Goal: Transaction & Acquisition: Purchase product/service

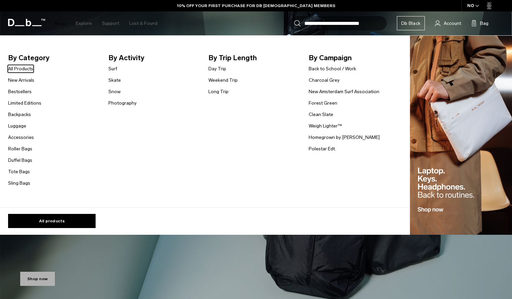
click at [61, 22] on link "Shop" at bounding box center [59, 23] width 11 height 24
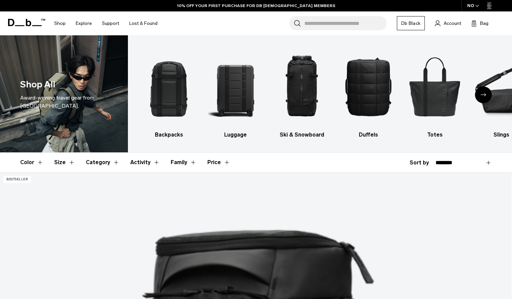
click at [59, 164] on button "Size" at bounding box center [64, 163] width 21 height 20
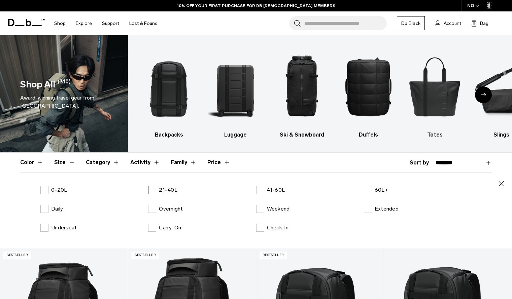
click at [155, 189] on label "21-40L" at bounding box center [162, 190] width 29 height 8
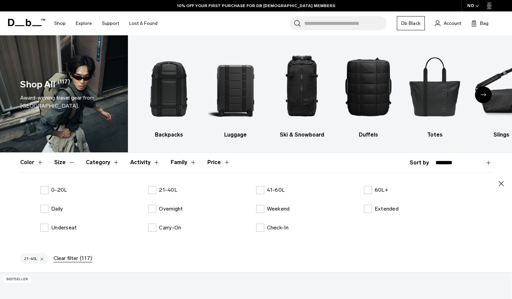
click at [500, 183] on icon "button" at bounding box center [501, 184] width 8 height 8
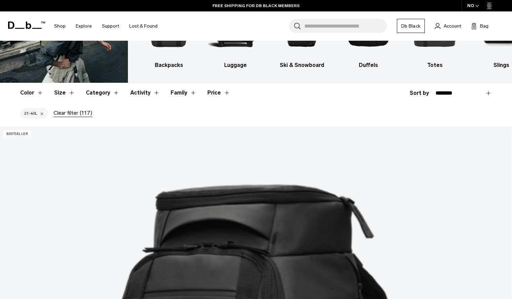
scroll to position [91, 0]
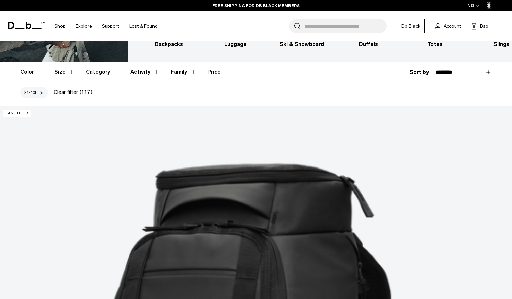
click at [43, 71] on button "Color" at bounding box center [31, 72] width 23 height 20
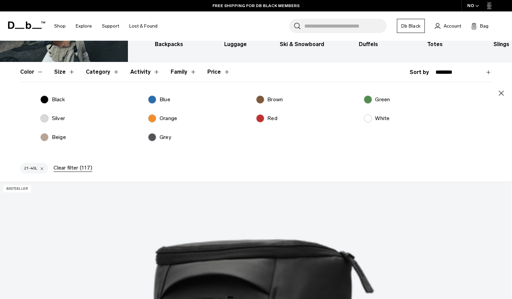
click at [262, 102] on label "Brown" at bounding box center [269, 100] width 27 height 8
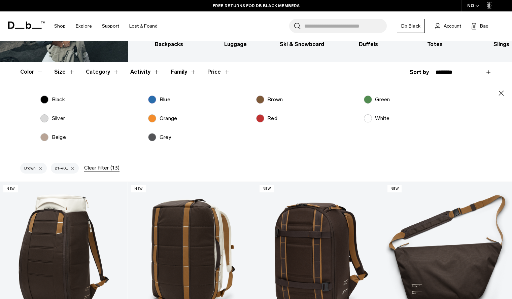
click at [44, 136] on label "Beige" at bounding box center [53, 137] width 26 height 8
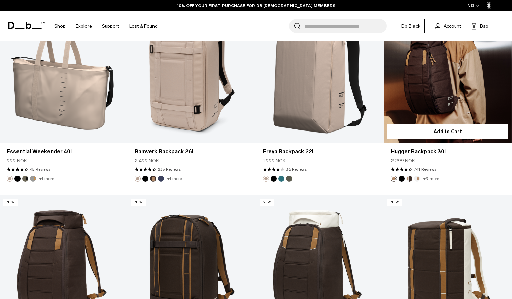
scroll to position [661, 0]
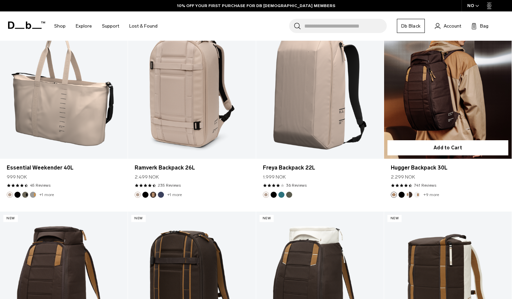
click at [457, 94] on link "Hugger Backpack 30L" at bounding box center [448, 88] width 128 height 142
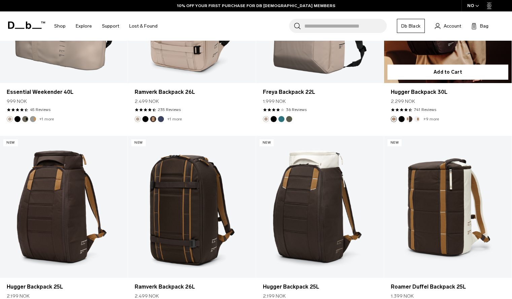
scroll to position [569, 0]
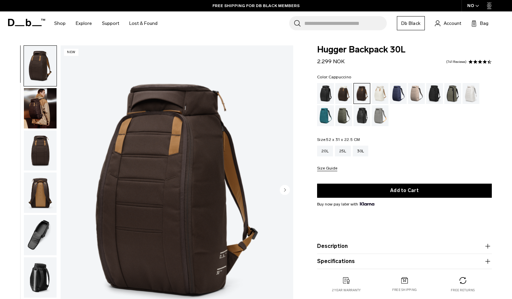
click at [346, 96] on div "Cappuccino" at bounding box center [343, 93] width 17 height 21
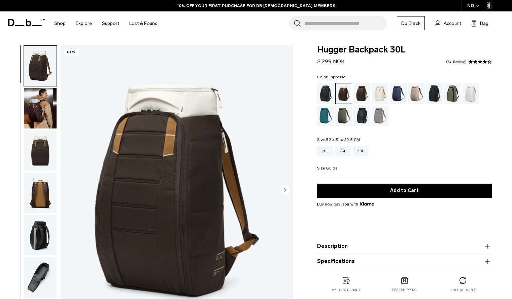
click at [362, 98] on div "Espresso" at bounding box center [361, 93] width 17 height 21
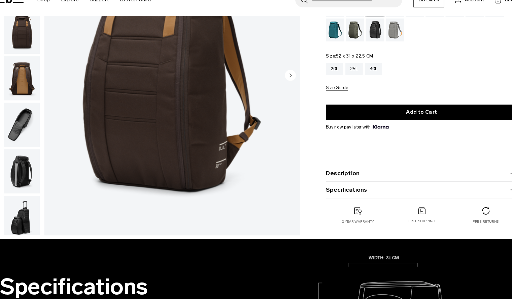
scroll to position [96, 0]
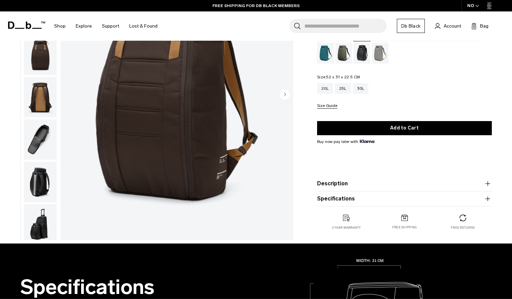
click at [343, 185] on button "Description" at bounding box center [404, 184] width 175 height 8
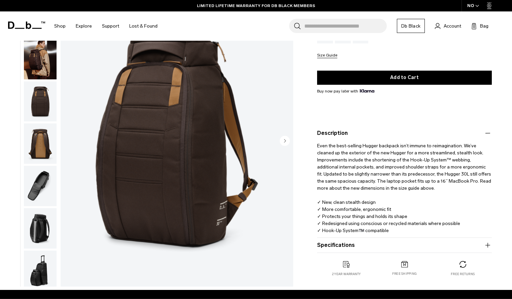
scroll to position [113, 0]
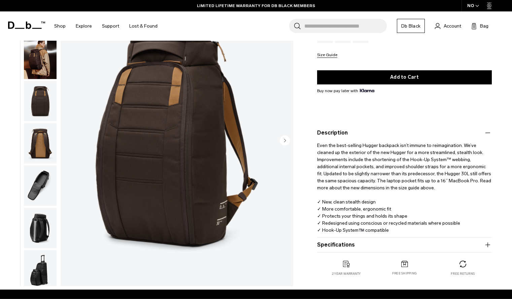
click at [363, 247] on button "Specifications" at bounding box center [404, 245] width 175 height 8
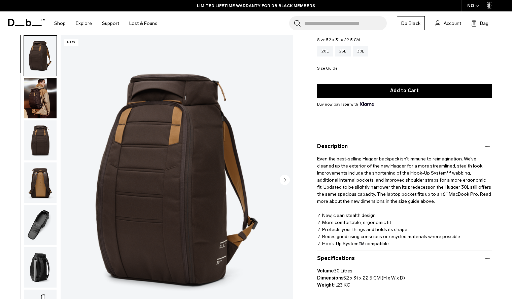
scroll to position [0, 0]
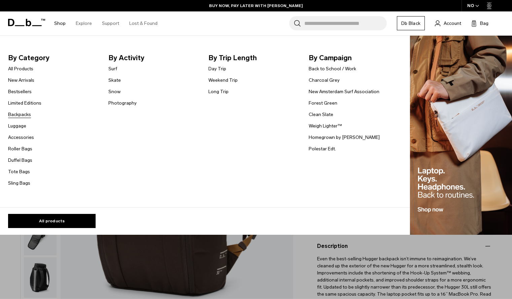
click at [19, 116] on link "Backpacks" at bounding box center [19, 114] width 23 height 7
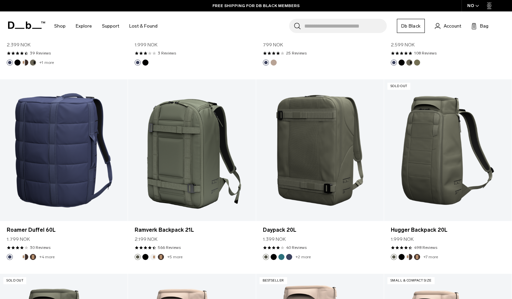
scroll to position [1456, 0]
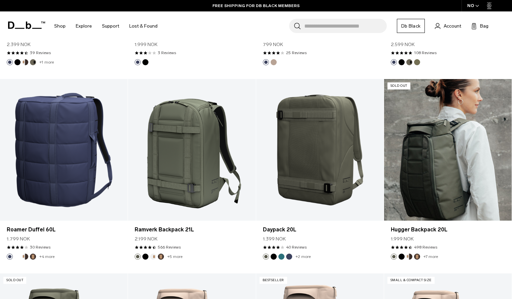
click at [439, 158] on link "Hugger Backpack 20L" at bounding box center [448, 150] width 128 height 142
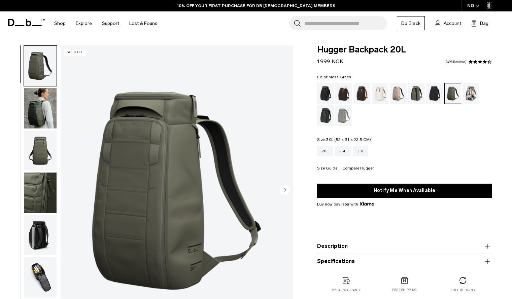
click at [366, 152] on div "30L" at bounding box center [361, 151] width 16 height 11
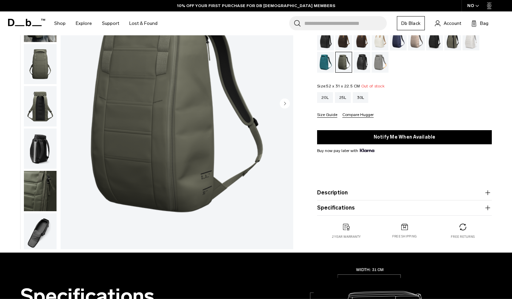
click at [375, 192] on button "Description" at bounding box center [404, 193] width 175 height 8
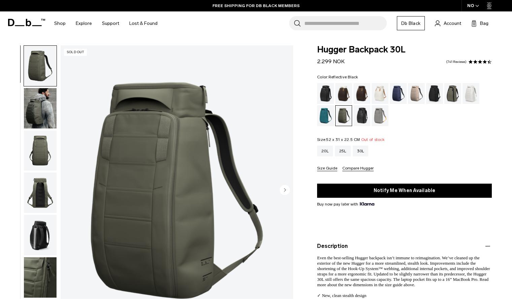
click at [360, 116] on div "Reflective Black" at bounding box center [361, 115] width 17 height 21
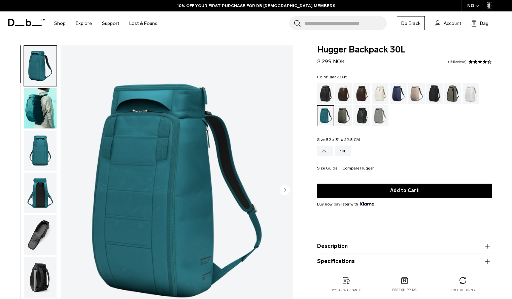
click at [325, 94] on div "Black Out" at bounding box center [325, 93] width 17 height 21
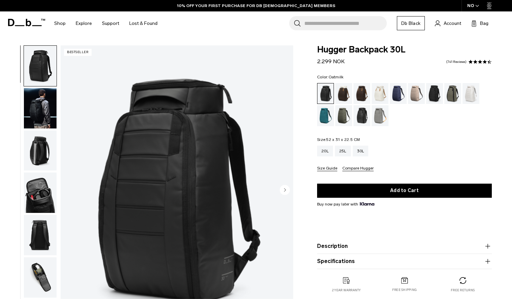
click at [382, 95] on div "Oatmilk" at bounding box center [380, 93] width 17 height 21
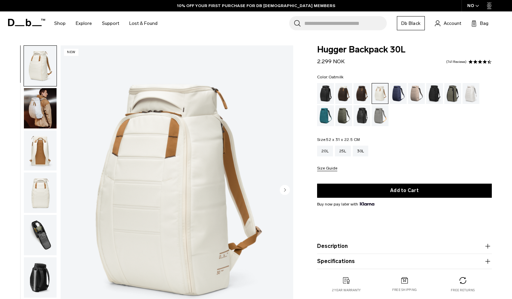
click at [40, 188] on img "button" at bounding box center [40, 193] width 33 height 40
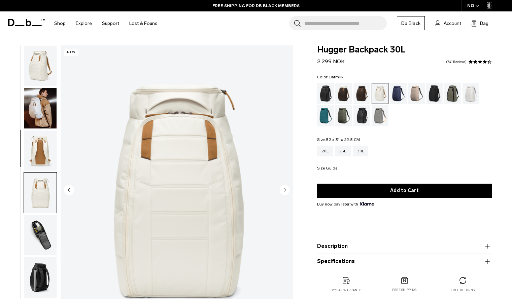
scroll to position [0, 0]
click at [43, 73] on img "button" at bounding box center [40, 65] width 33 height 40
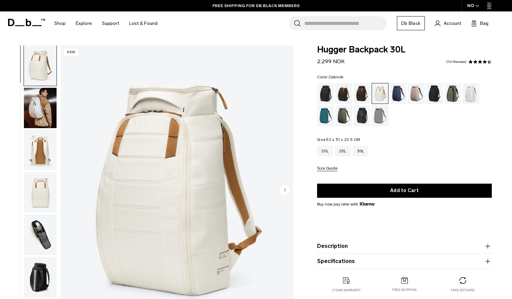
scroll to position [0, 0]
click at [358, 93] on div "Espresso" at bounding box center [361, 93] width 17 height 21
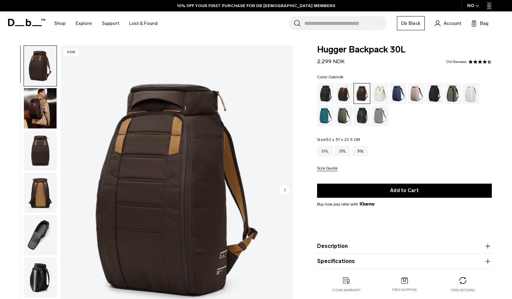
click at [381, 91] on div "Oatmilk" at bounding box center [380, 93] width 17 height 21
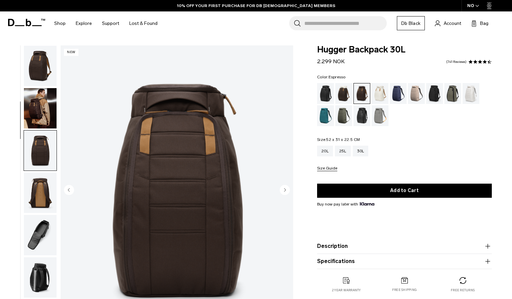
scroll to position [85, 0]
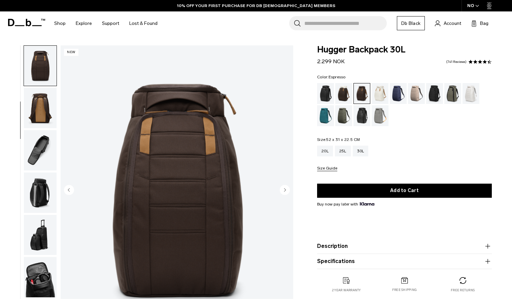
click at [291, 184] on img "3 / 10" at bounding box center [177, 190] width 233 height 290
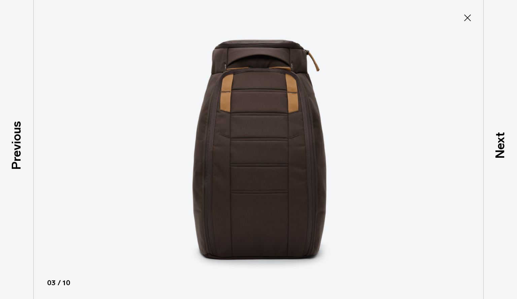
click at [470, 19] on icon at bounding box center [467, 17] width 11 height 11
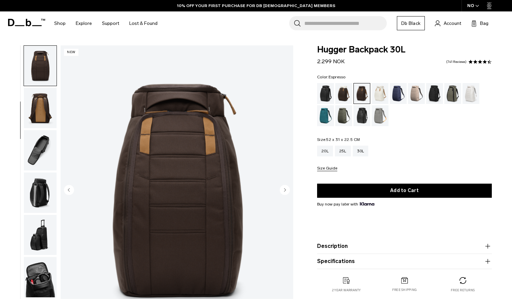
click at [282, 192] on circle "Next slide" at bounding box center [285, 190] width 10 height 10
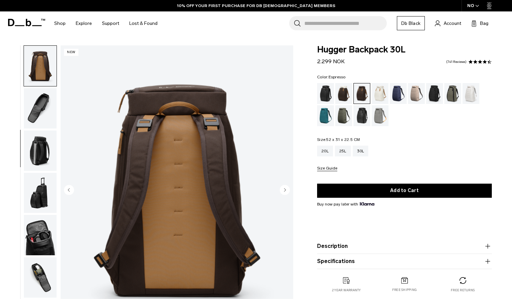
click at [282, 192] on circle "Next slide" at bounding box center [285, 190] width 10 height 10
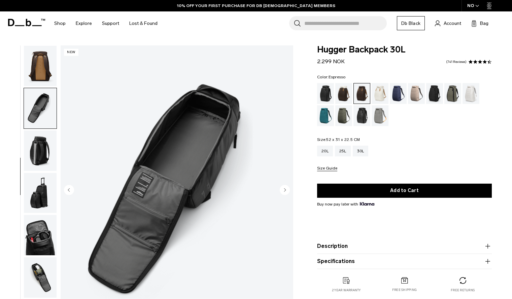
scroll to position [132, 0]
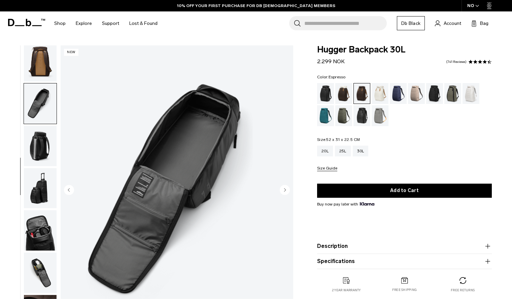
click at [282, 192] on circle "Next slide" at bounding box center [285, 190] width 10 height 10
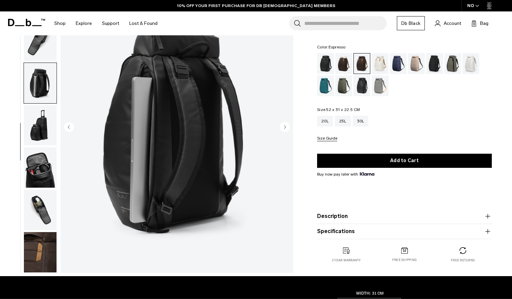
scroll to position [74, 0]
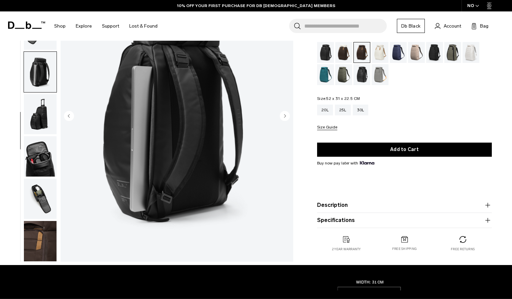
click at [377, 219] on button "Specifications" at bounding box center [404, 220] width 175 height 8
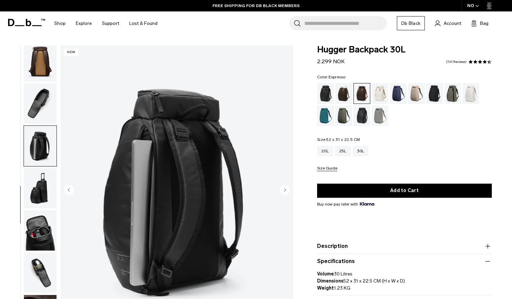
scroll to position [0, 0]
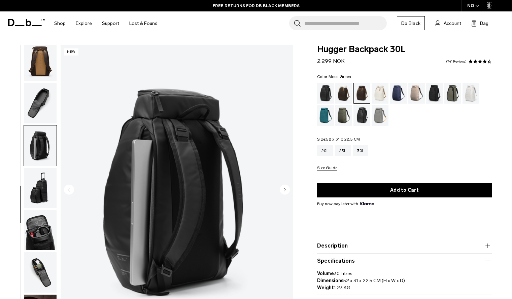
click at [346, 113] on div "Moss Green" at bounding box center [343, 115] width 17 height 21
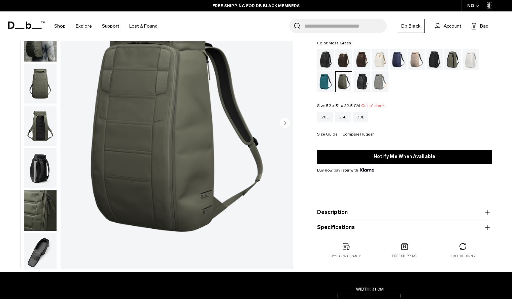
scroll to position [67, 0]
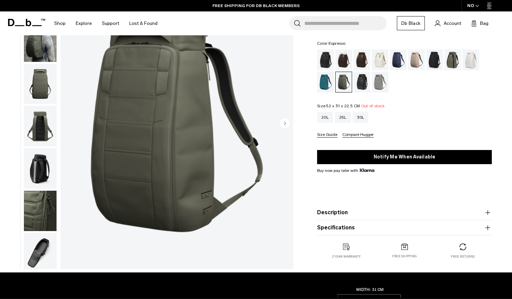
click at [358, 58] on div "Espresso" at bounding box center [361, 59] width 17 height 21
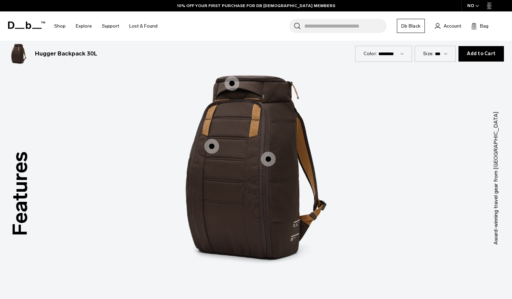
scroll to position [560, 0]
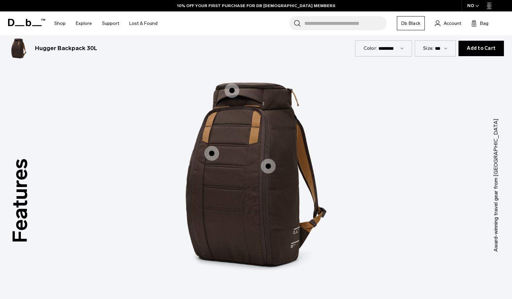
click at [270, 165] on span "1 / 3" at bounding box center [268, 166] width 15 height 15
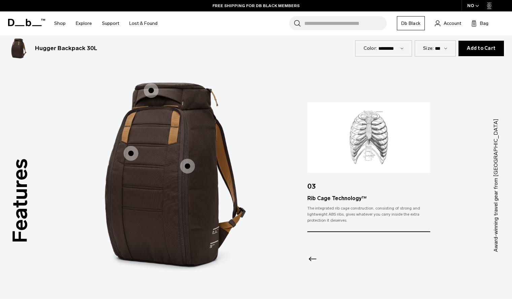
click at [131, 154] on span "1 / 3" at bounding box center [131, 153] width 15 height 15
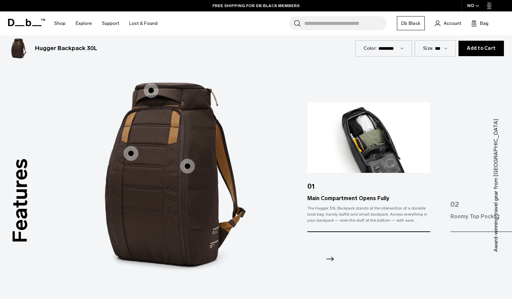
click at [146, 92] on span "1 / 3" at bounding box center [151, 90] width 15 height 15
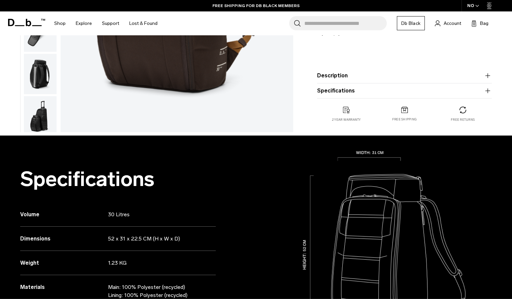
scroll to position [0, 0]
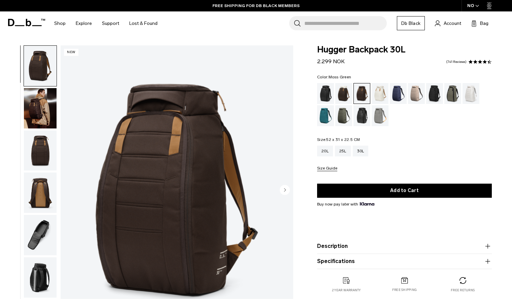
click at [342, 119] on div "Moss Green" at bounding box center [343, 115] width 17 height 21
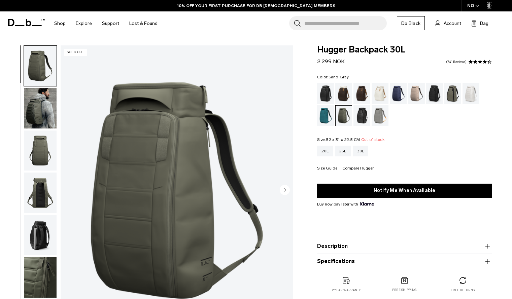
click at [381, 117] on div "Sand Grey" at bounding box center [380, 115] width 17 height 21
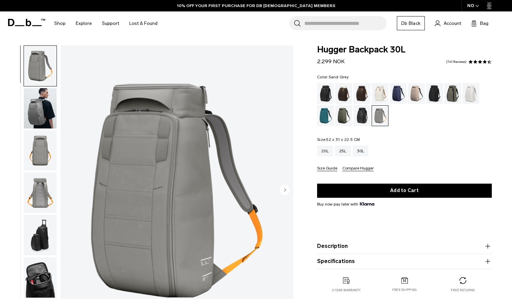
scroll to position [0, 0]
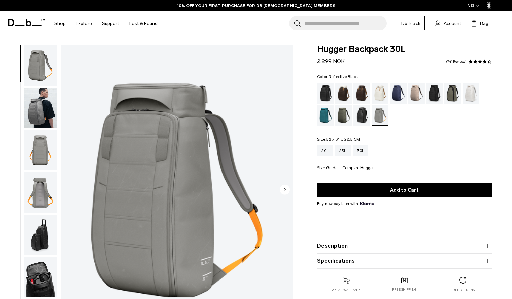
click at [359, 116] on div "Reflective Black" at bounding box center [361, 115] width 17 height 21
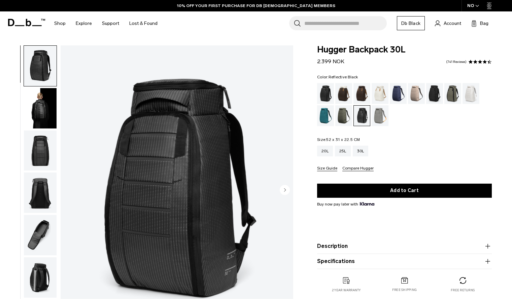
scroll to position [0, 0]
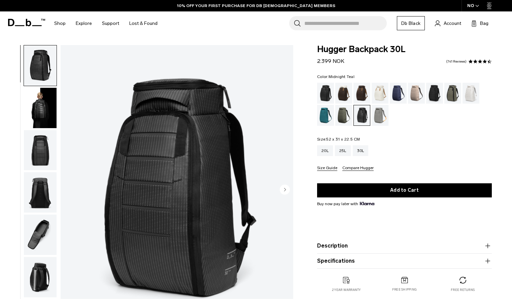
click at [323, 117] on div "Midnight Teal" at bounding box center [325, 115] width 17 height 21
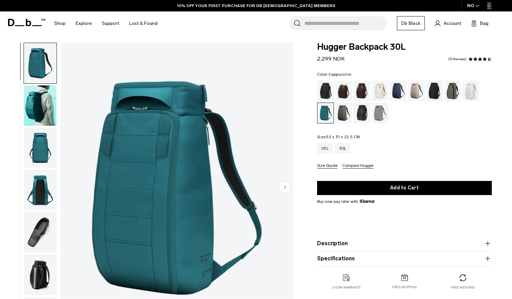
click at [341, 91] on div "Cappuccino" at bounding box center [343, 90] width 17 height 21
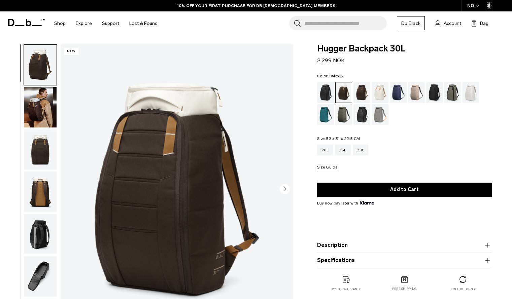
click at [387, 89] on div "Oatmilk" at bounding box center [380, 92] width 17 height 21
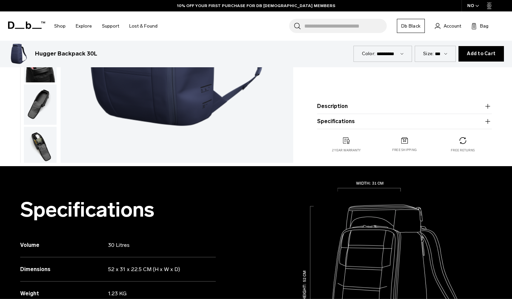
scroll to position [239, 0]
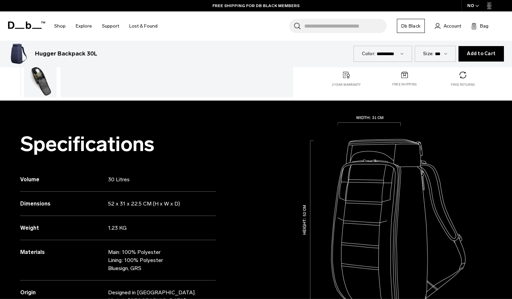
drag, startPoint x: 142, startPoint y: 268, endPoint x: 108, endPoint y: 270, distance: 34.4
click at [108, 270] on p "Main: 100% Polyester Lining: 100% Polyester Bluesign, GRS" at bounding box center [157, 260] width 98 height 24
copy p "Bluesign, GRS"
